Goal: Transaction & Acquisition: Obtain resource

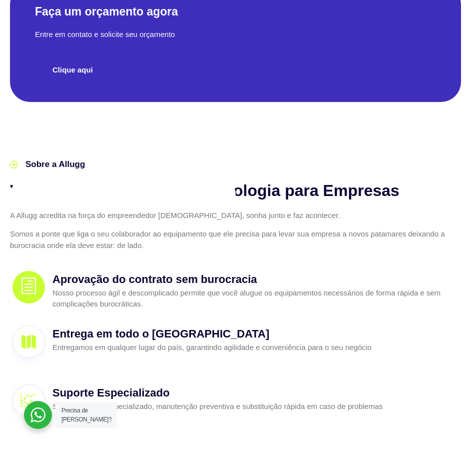
scroll to position [416, 0]
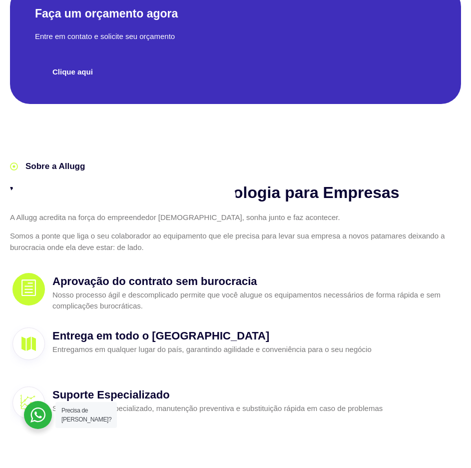
click at [72, 69] on span "Clique aqui" at bounding box center [72, 71] width 40 height 7
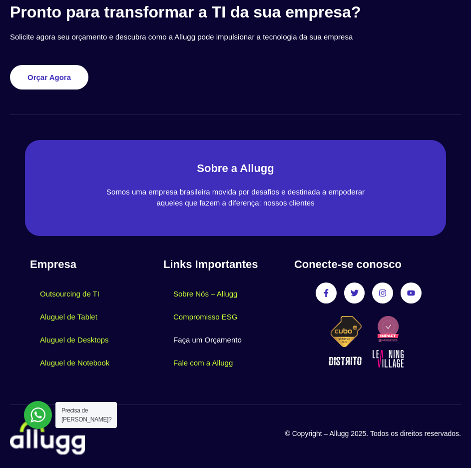
scroll to position [1983, 0]
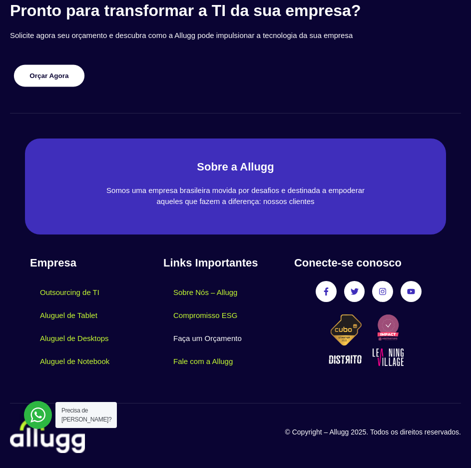
click at [67, 80] on link "Orçar Agora" at bounding box center [49, 75] width 70 height 22
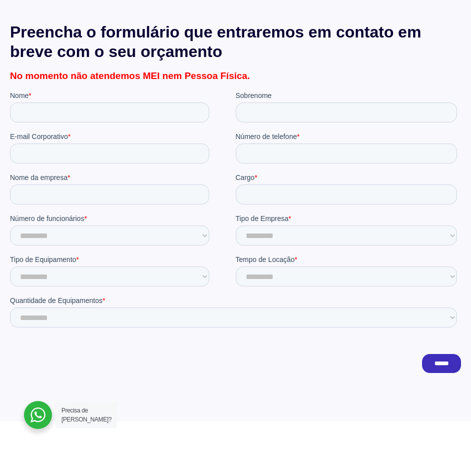
scroll to position [500, 0]
